Goal: Find contact information: Find contact information

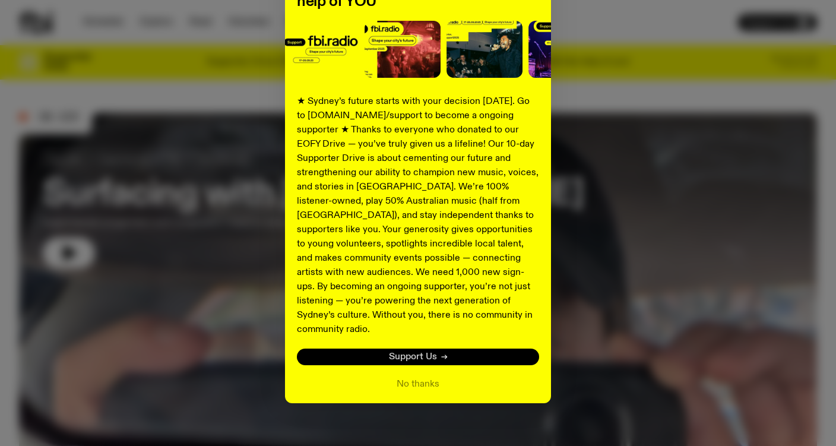
scroll to position [141, 0]
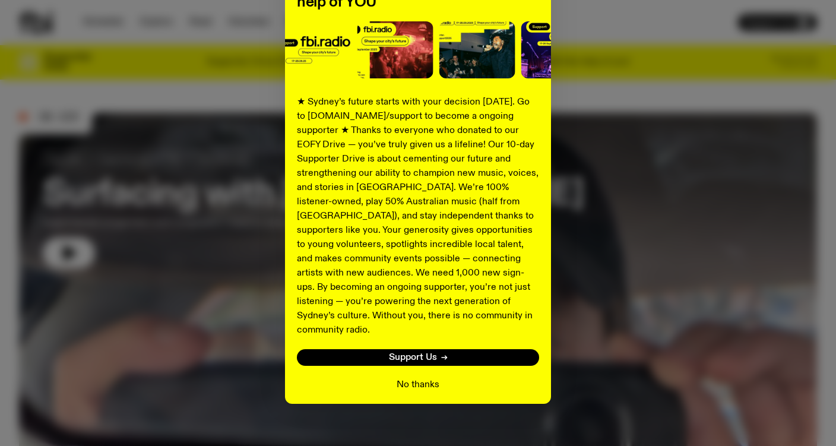
click at [418, 377] on button "No thanks" at bounding box center [417, 384] width 43 height 14
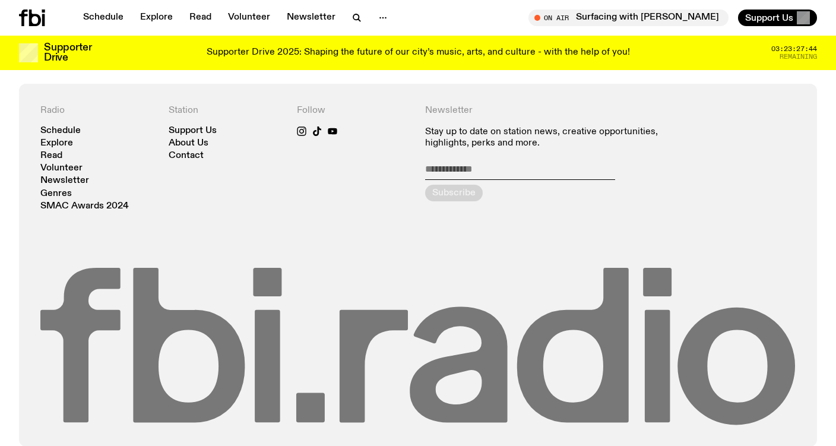
scroll to position [2519, 0]
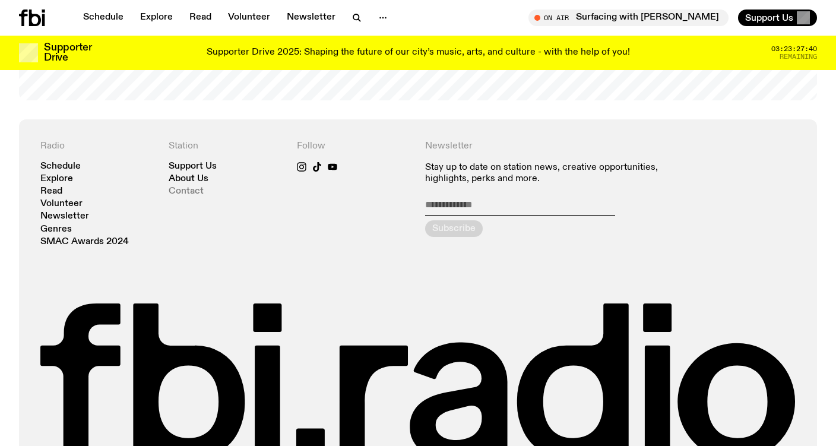
click at [191, 187] on link "Contact" at bounding box center [186, 191] width 35 height 9
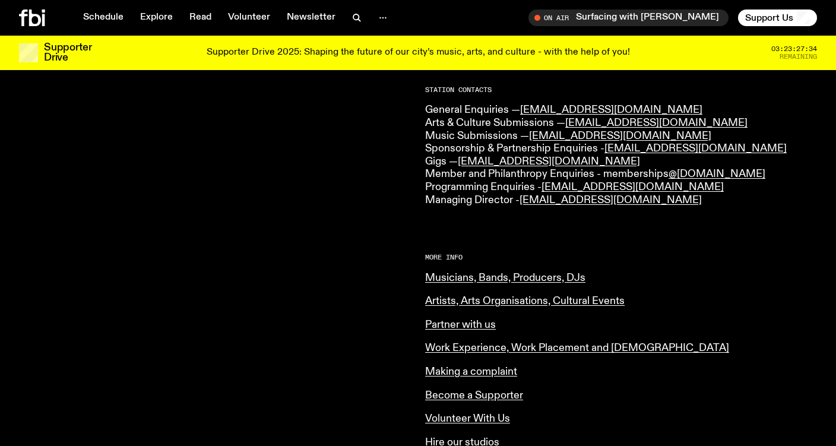
scroll to position [312, 0]
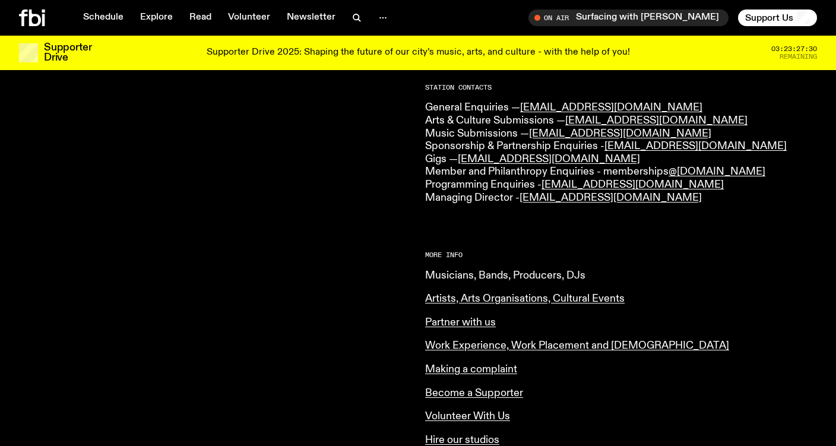
click at [449, 270] on link "Musicians, Bands, Producers, DJs" at bounding box center [505, 275] width 160 height 11
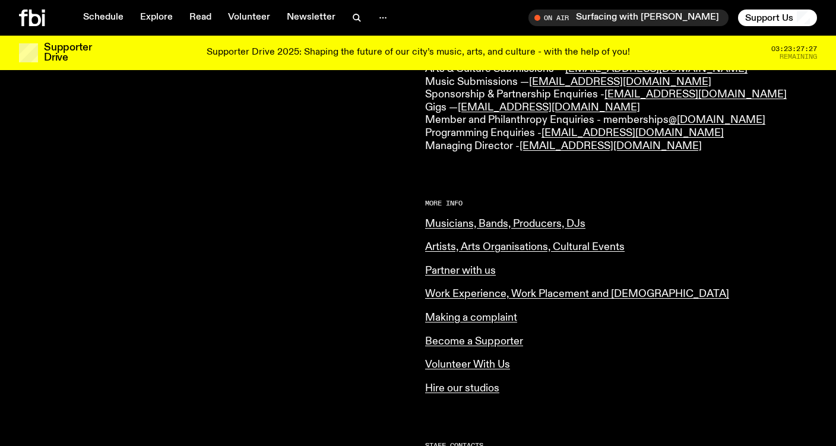
scroll to position [366, 0]
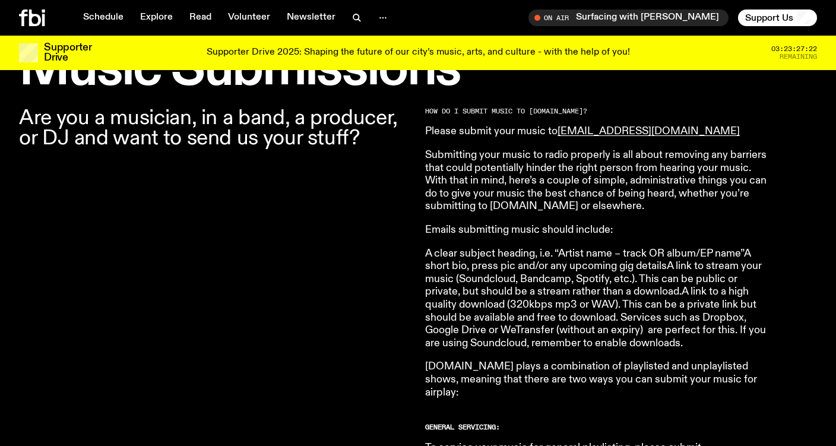
scroll to position [386, 0]
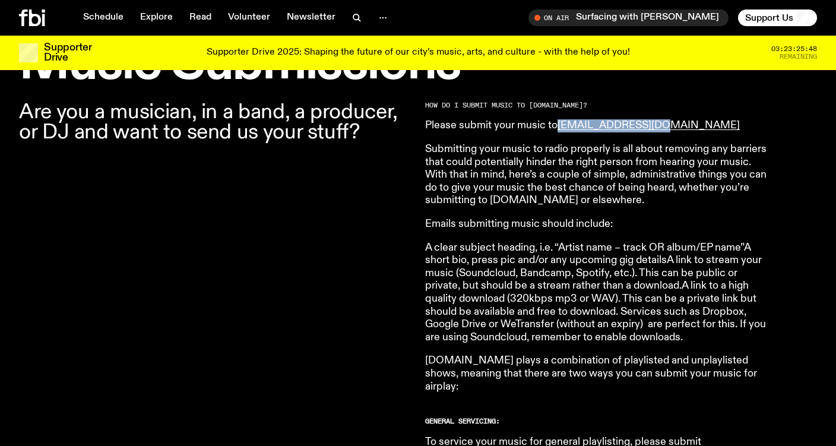
drag, startPoint x: 557, startPoint y: 125, endPoint x: 659, endPoint y: 123, distance: 102.1
click at [659, 123] on p "Please submit your music to [EMAIL_ADDRESS][DOMAIN_NAME]" at bounding box center [596, 125] width 342 height 13
copy p "[EMAIL_ADDRESS][DOMAIN_NAME]"
